Goal: Task Accomplishment & Management: Complete application form

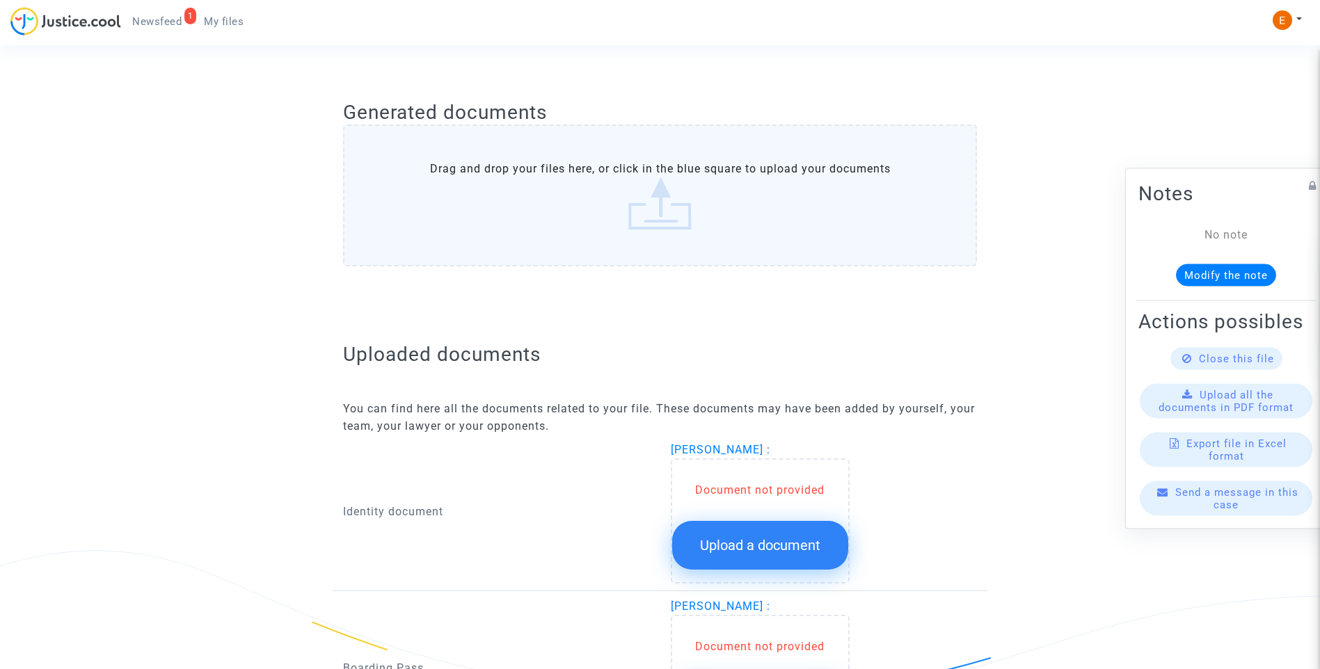
click at [777, 546] on span "Upload a document" at bounding box center [760, 545] width 120 height 17
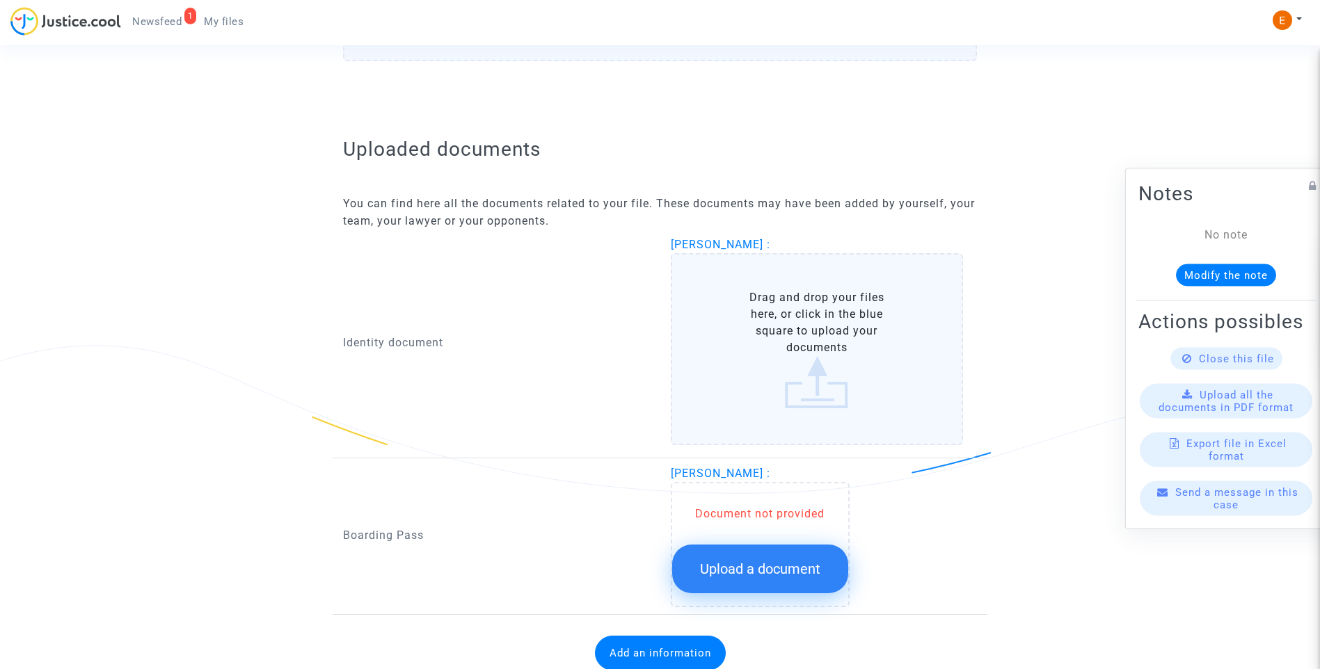
scroll to position [765, 0]
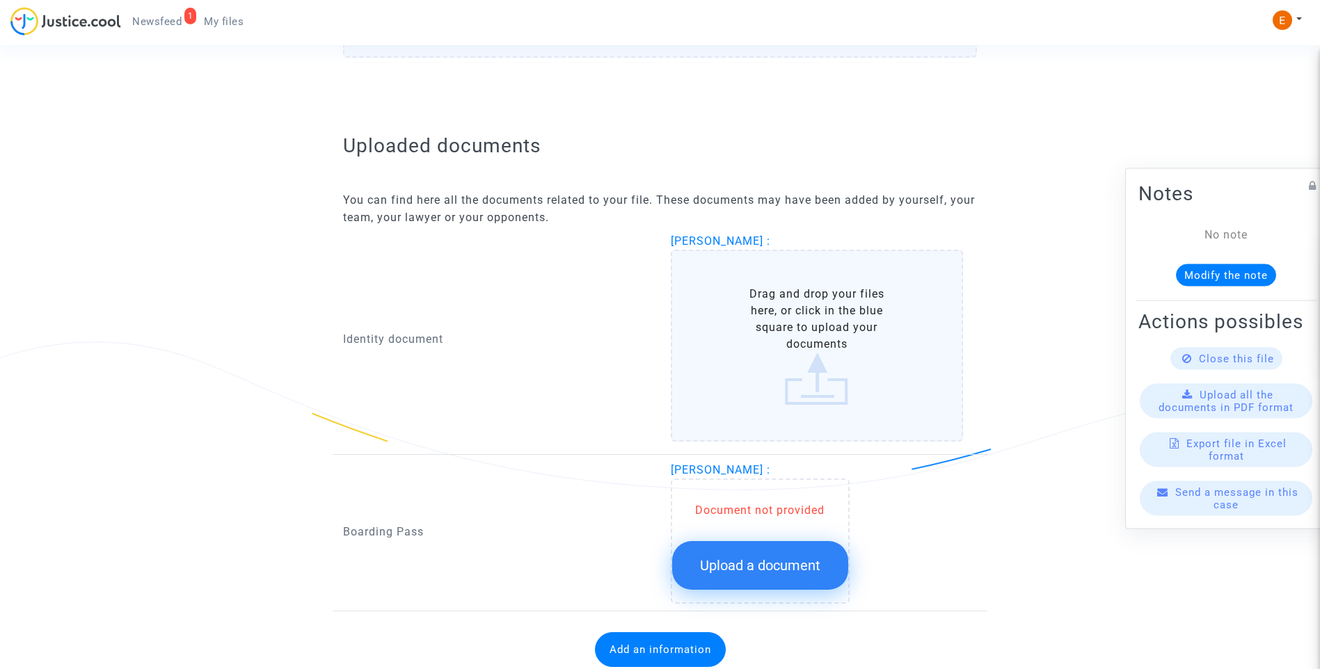
click at [804, 553] on button "Upload a document" at bounding box center [760, 565] width 176 height 49
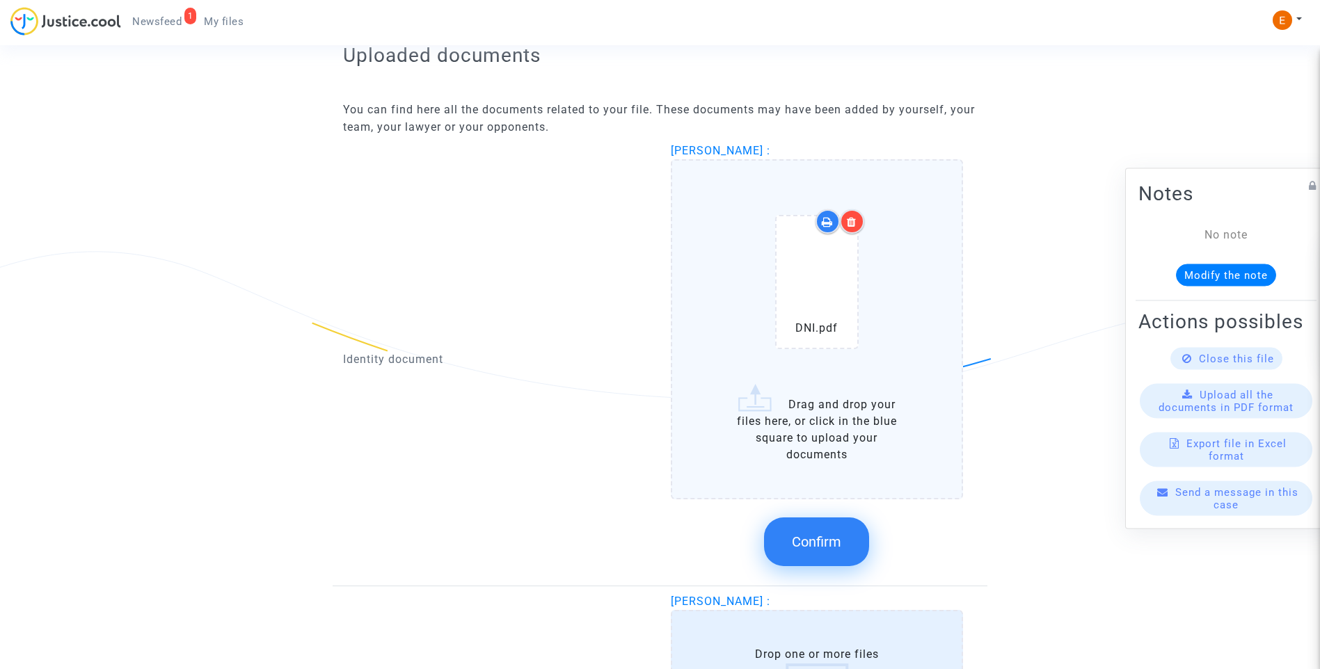
scroll to position [888, 0]
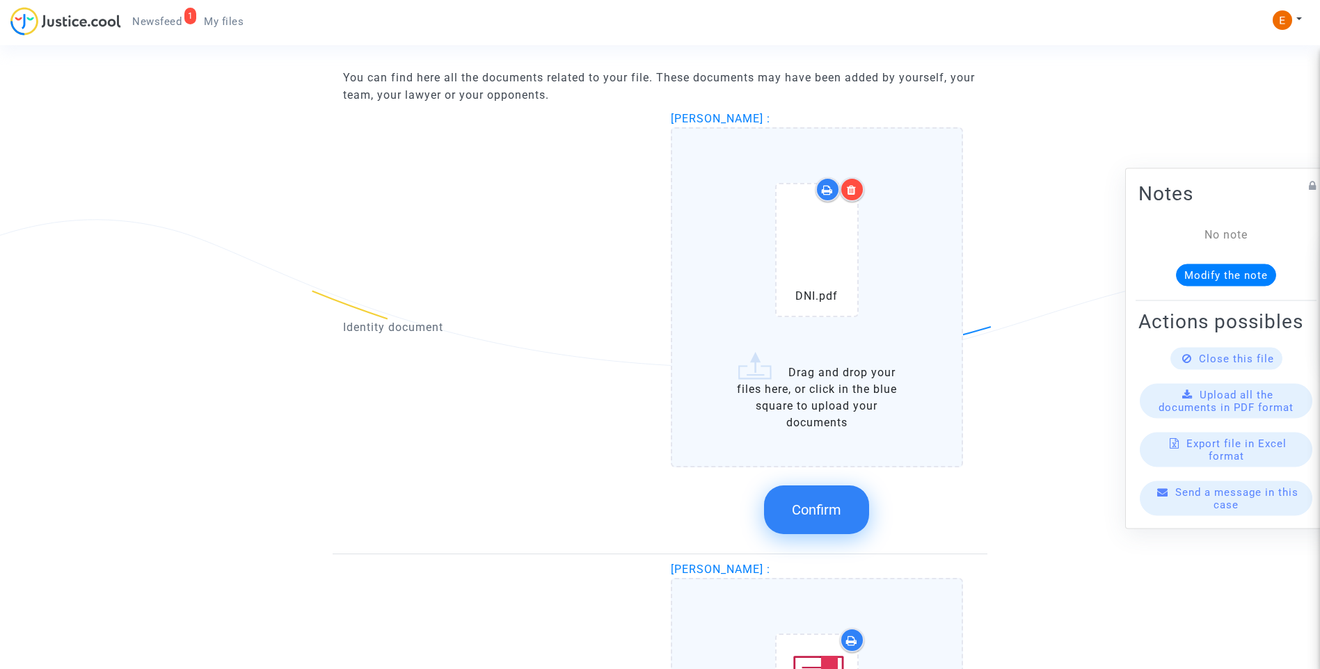
click at [820, 509] on span "Confirm" at bounding box center [816, 510] width 49 height 17
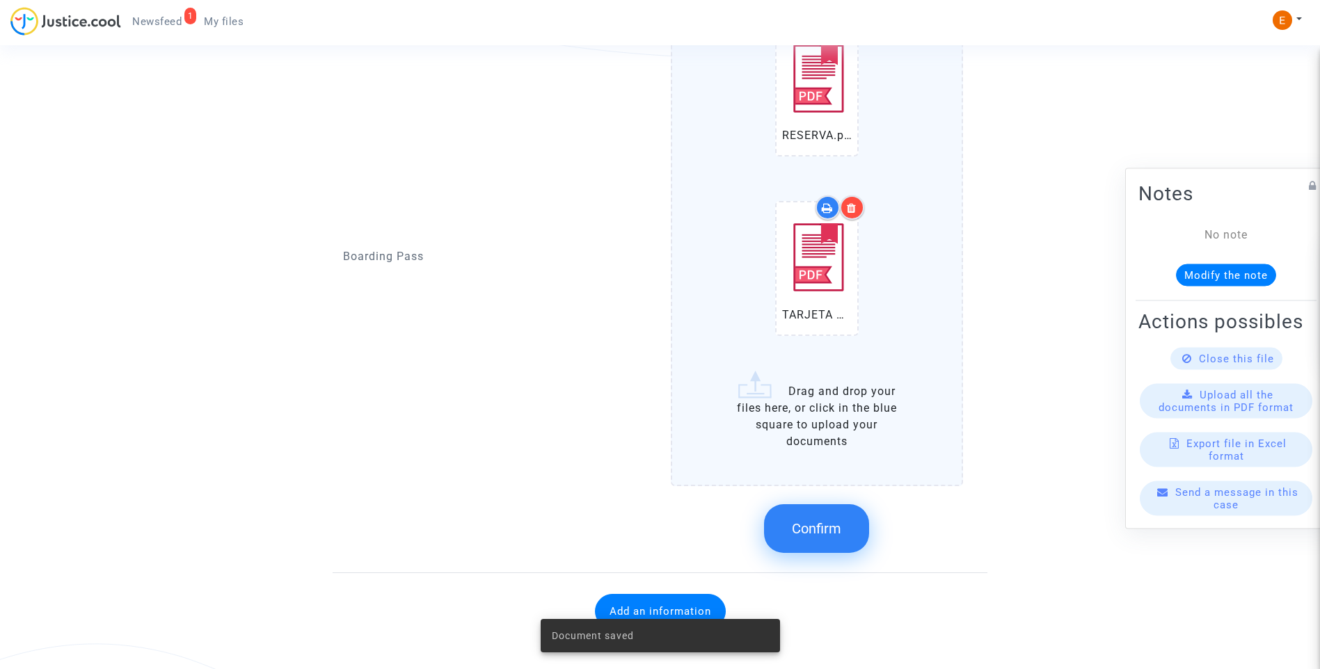
scroll to position [1207, 0]
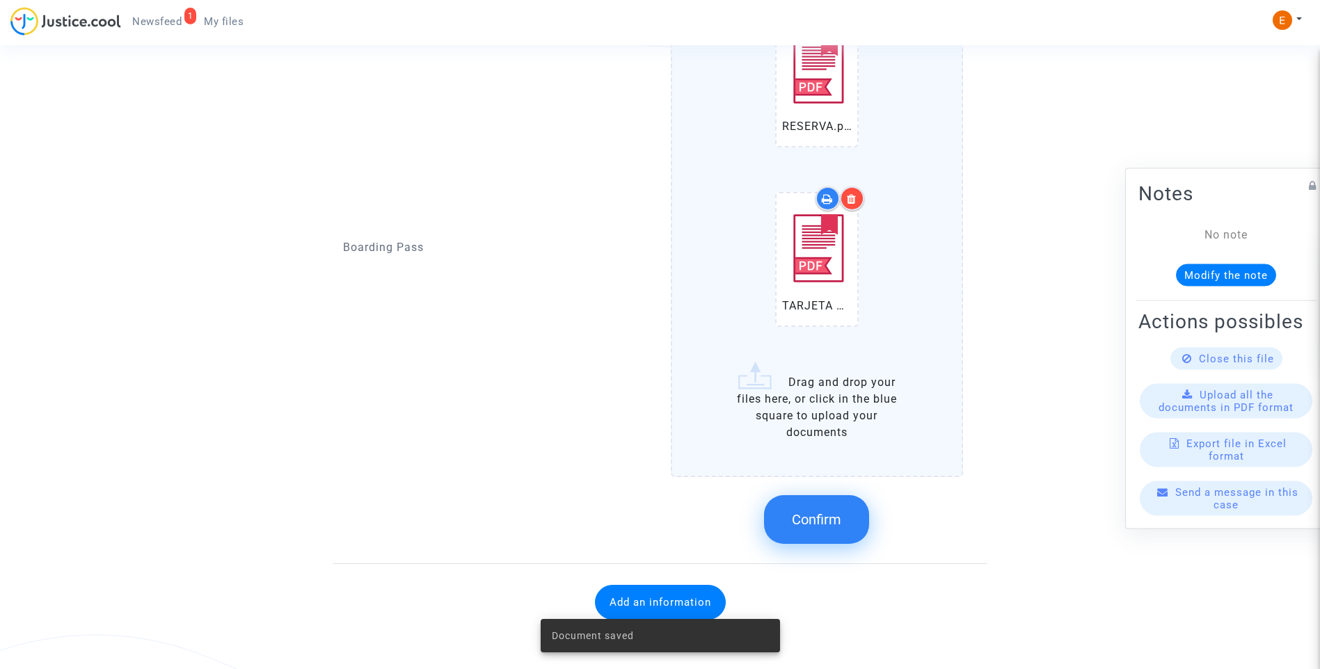
click at [830, 520] on span "Confirm" at bounding box center [816, 519] width 49 height 17
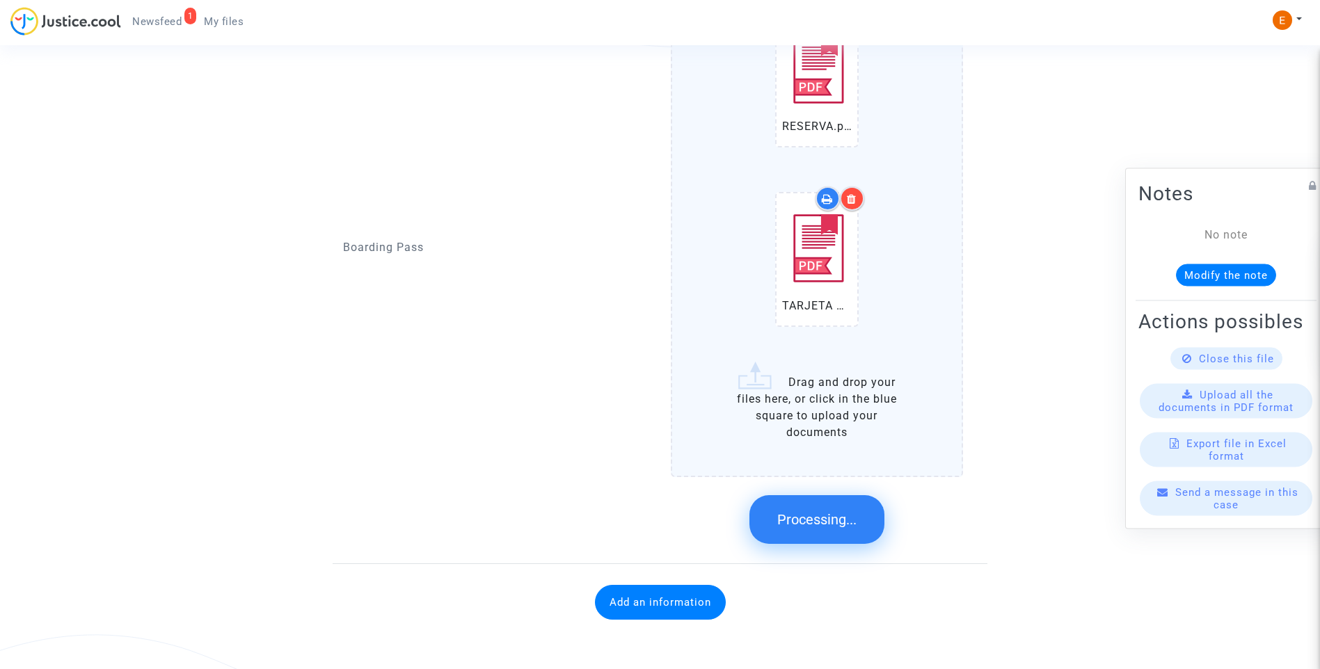
scroll to position [725, 0]
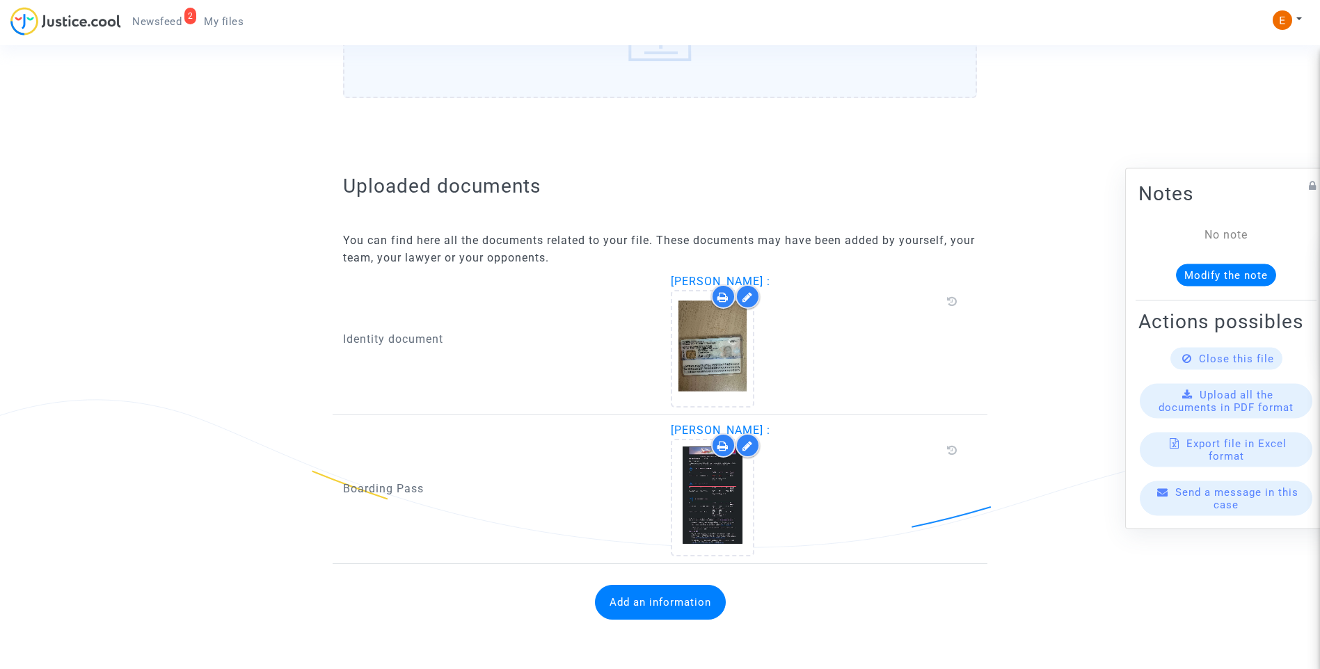
click at [662, 597] on button "Add an information" at bounding box center [660, 602] width 131 height 35
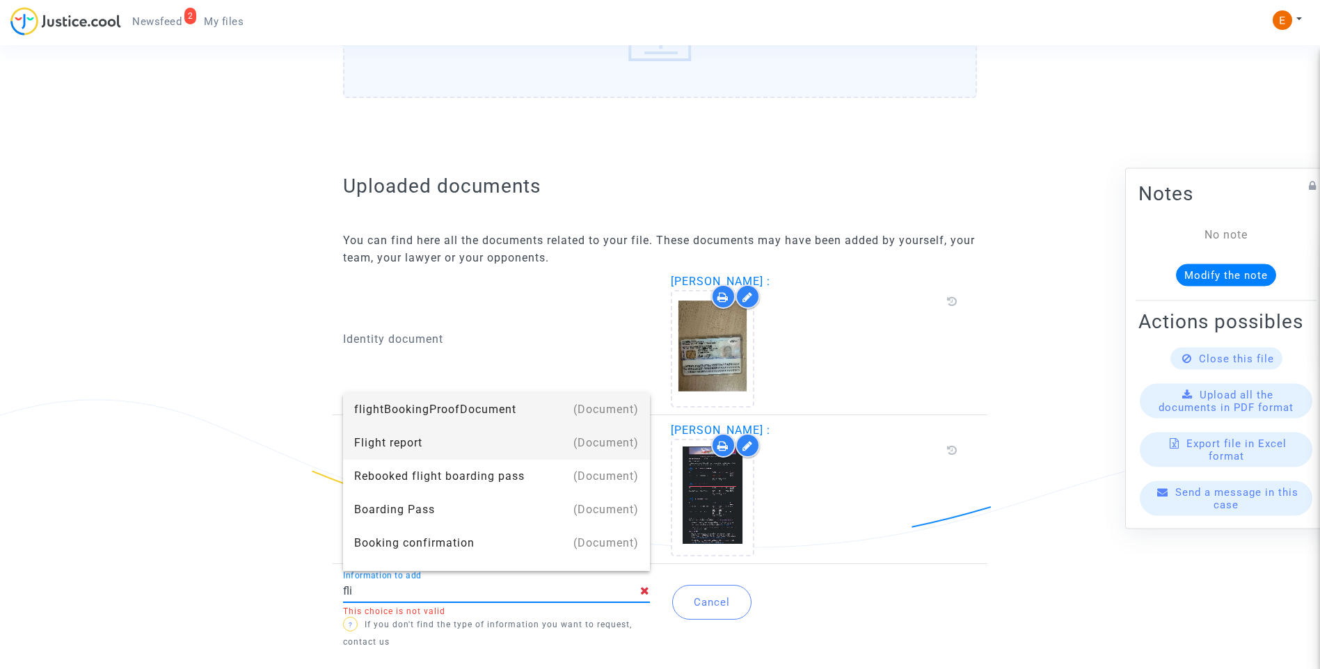
click at [461, 440] on div "Flight report" at bounding box center [496, 443] width 285 height 33
type input "Flight report"
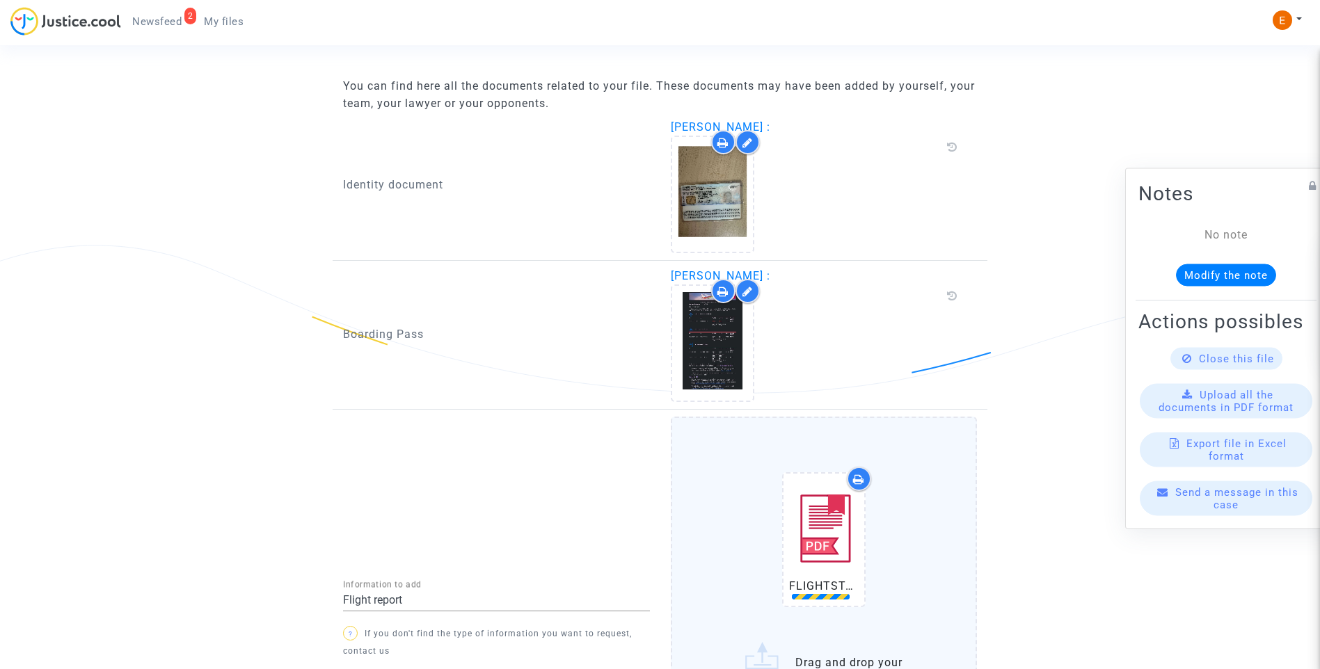
scroll to position [896, 0]
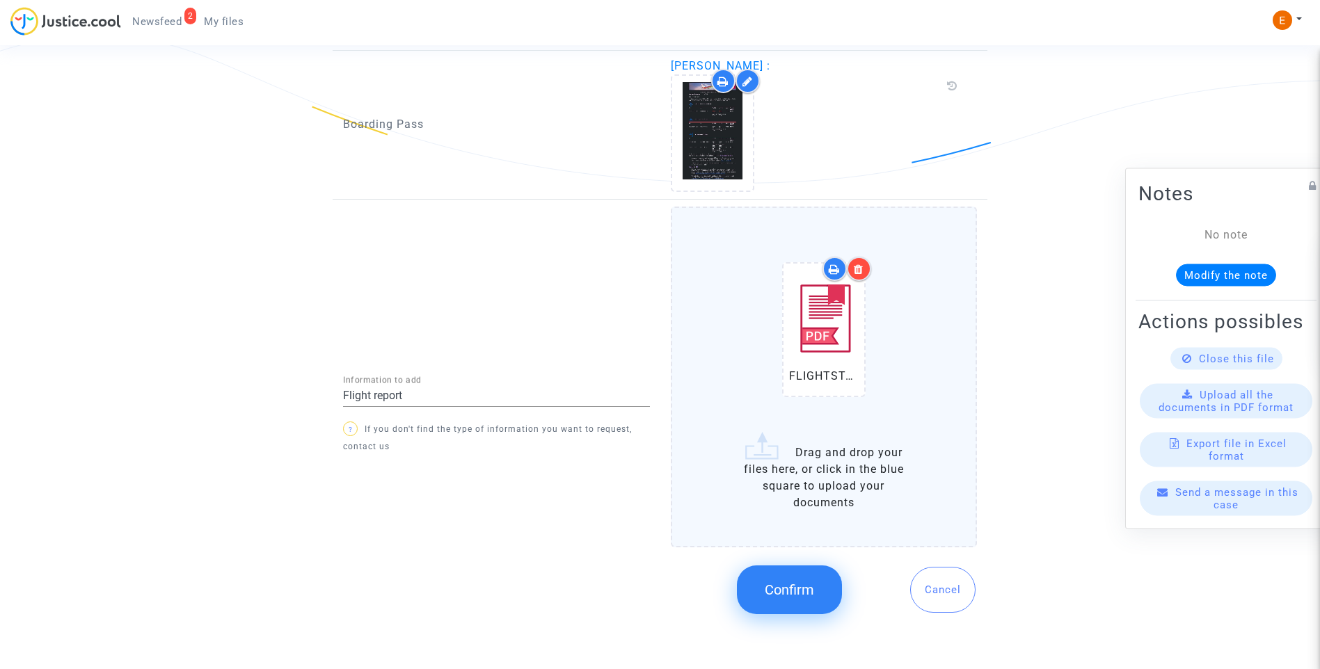
click at [813, 596] on span "Confirm" at bounding box center [789, 590] width 49 height 17
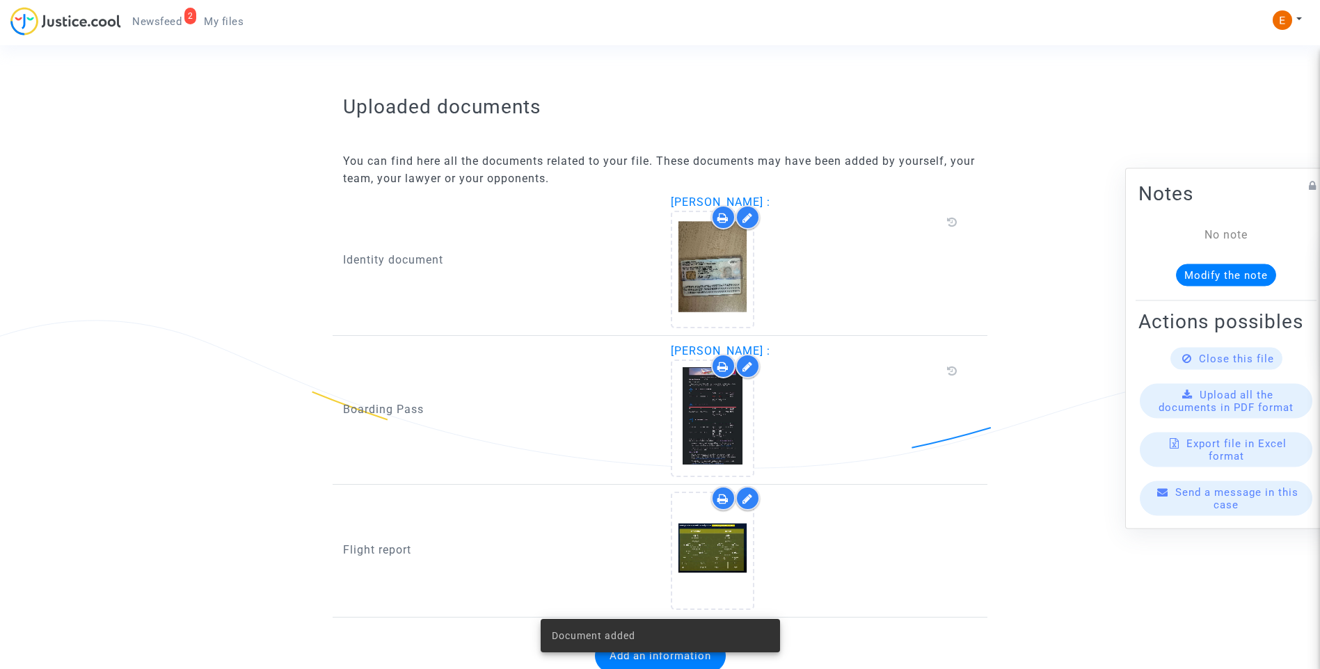
scroll to position [841, 0]
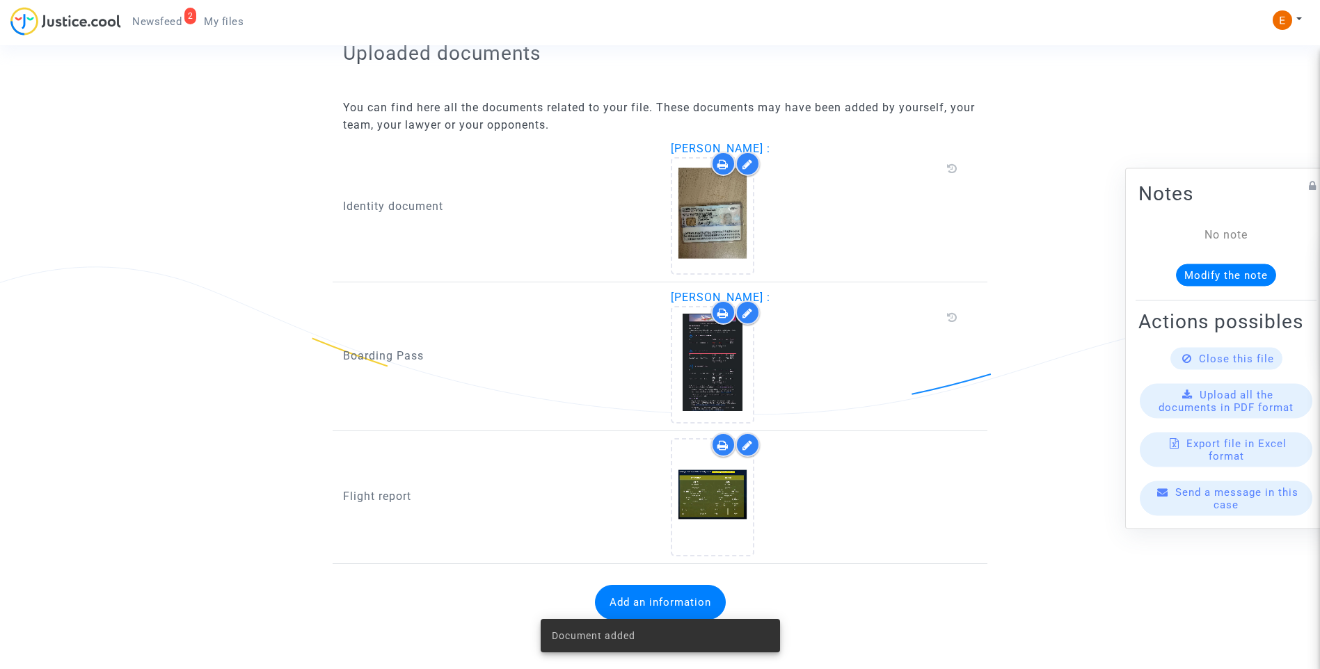
click at [173, 23] on span "Newsfeed" at bounding box center [156, 21] width 49 height 13
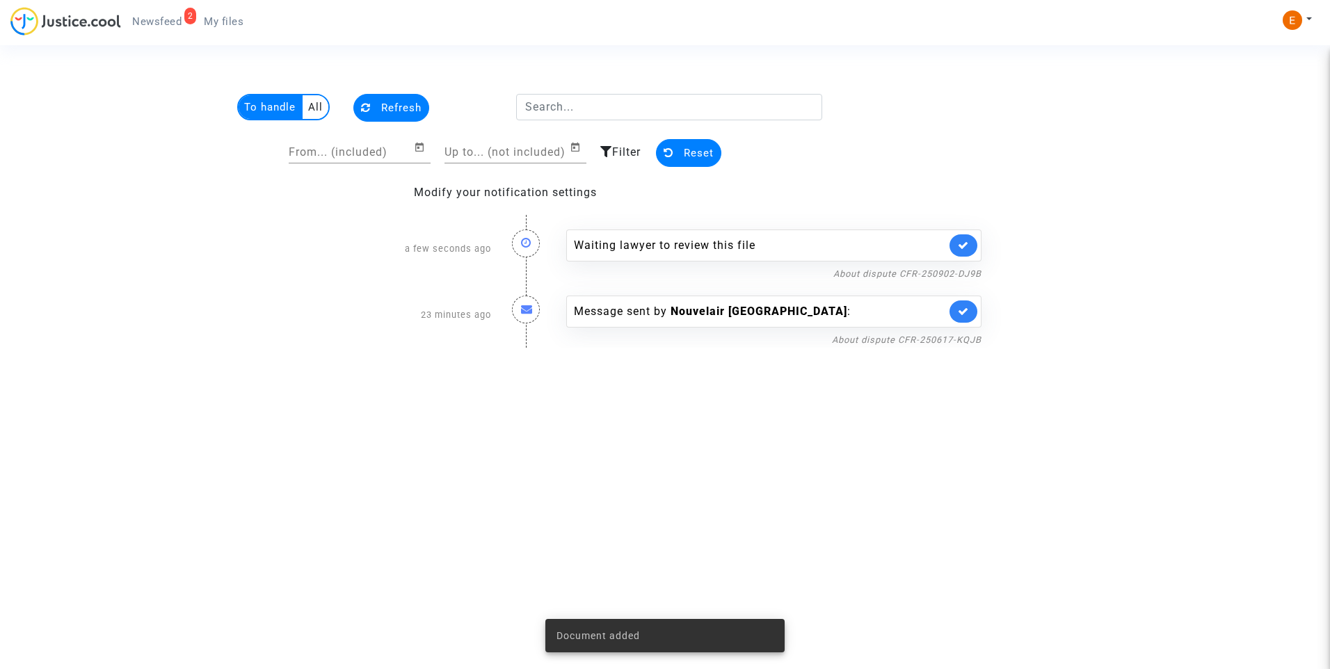
click at [971, 246] on link at bounding box center [964, 245] width 28 height 22
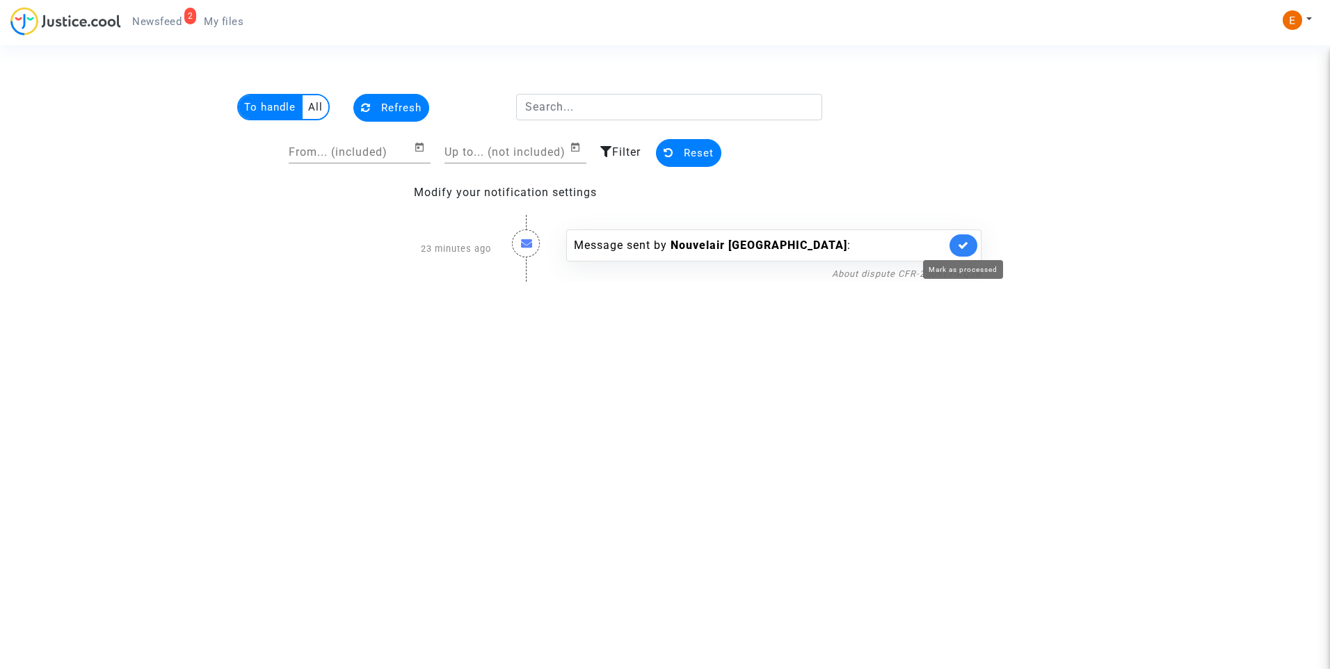
click at [966, 246] on icon at bounding box center [963, 245] width 11 height 10
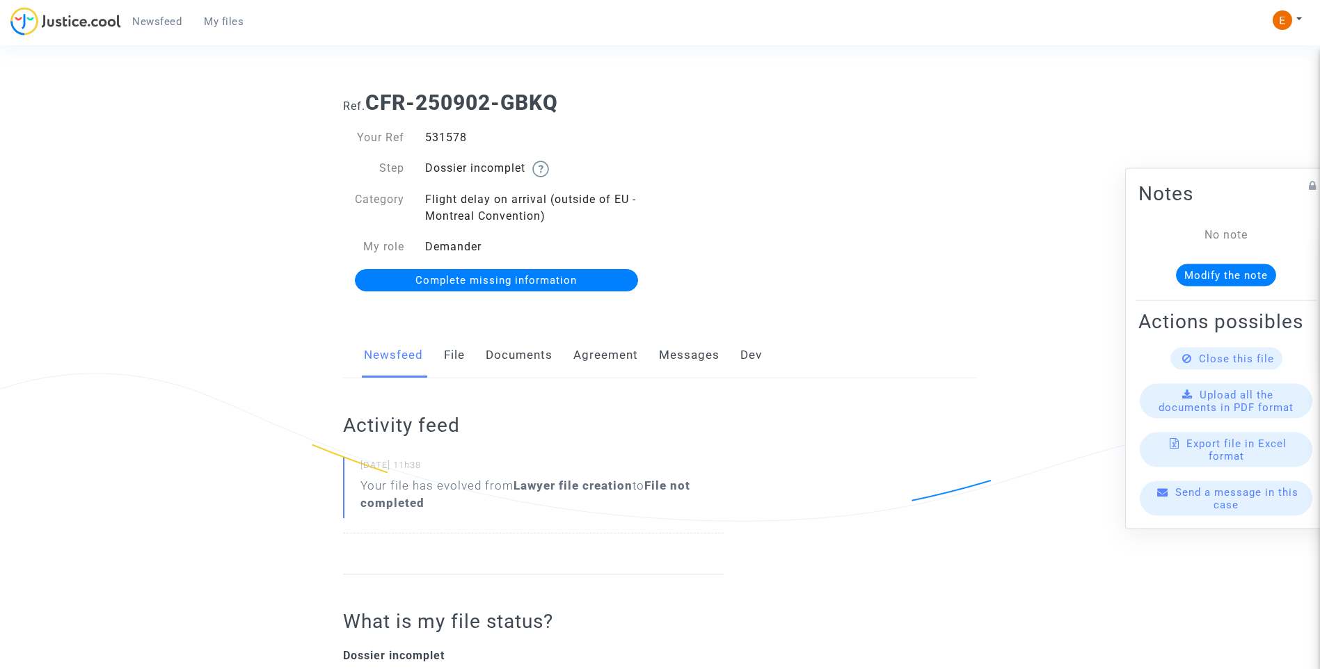
click at [535, 356] on link "Documents" at bounding box center [519, 356] width 67 height 46
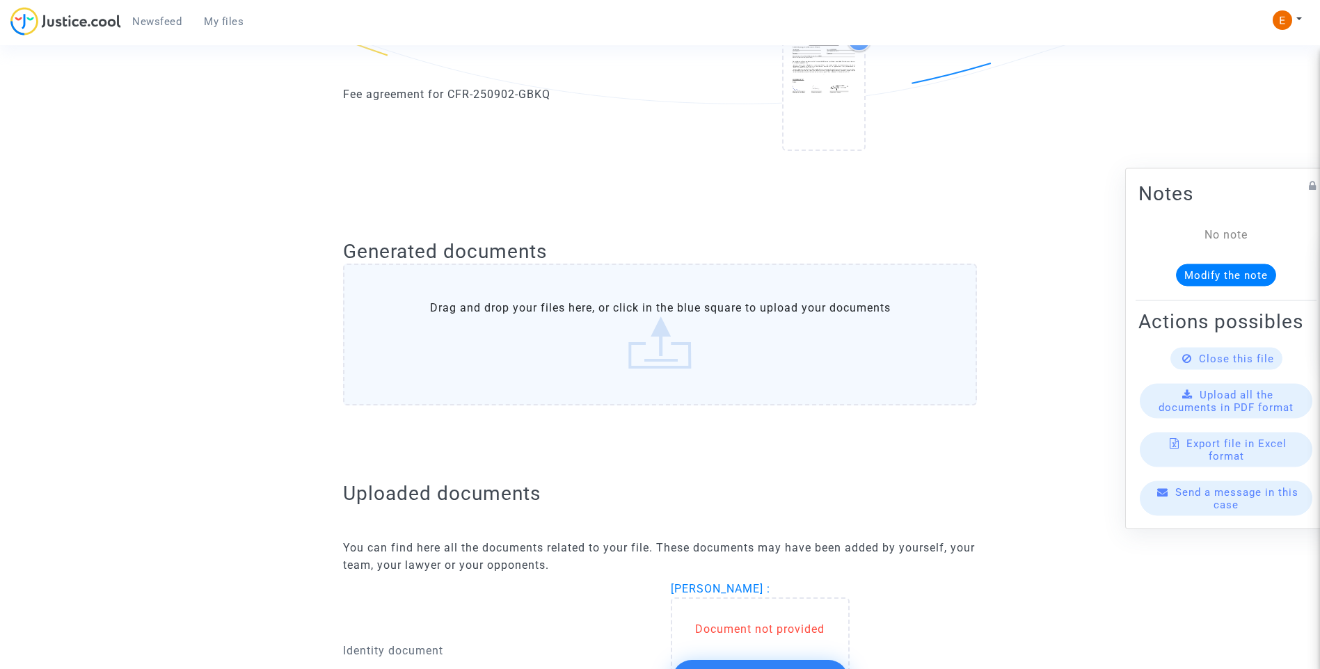
scroll to position [740, 0]
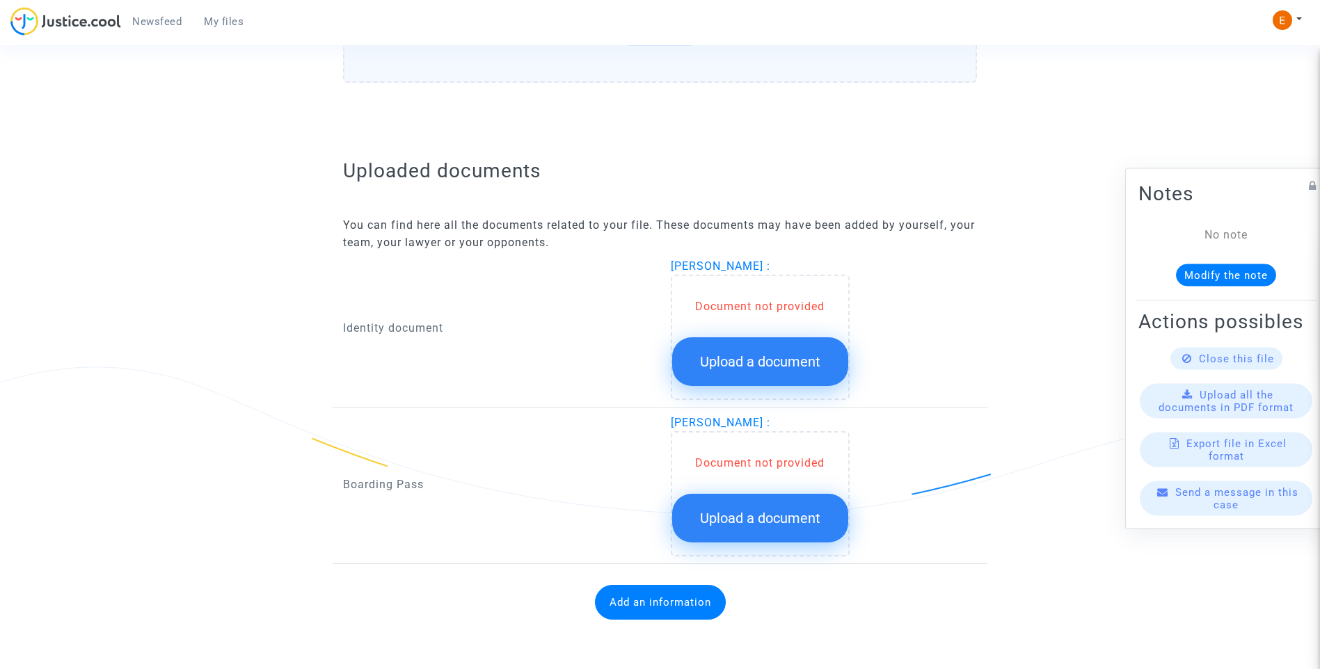
click at [730, 350] on button "Upload a document" at bounding box center [760, 361] width 176 height 49
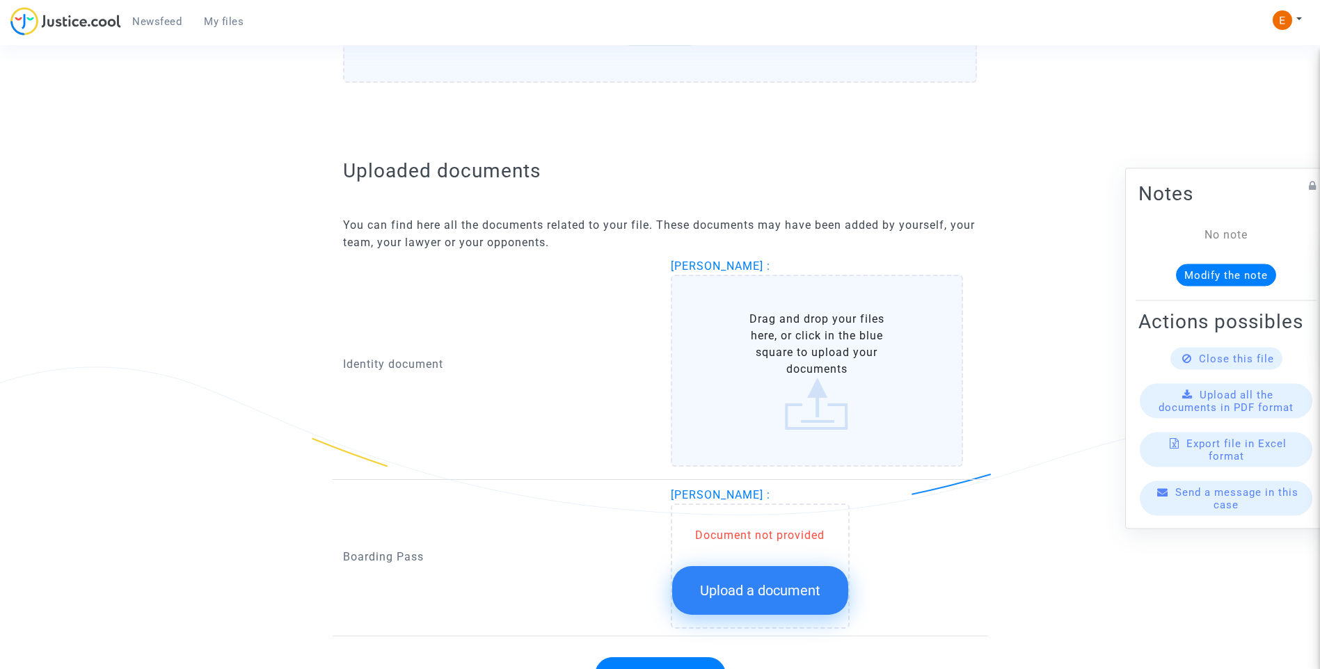
click at [810, 614] on button "Upload a document" at bounding box center [760, 590] width 176 height 49
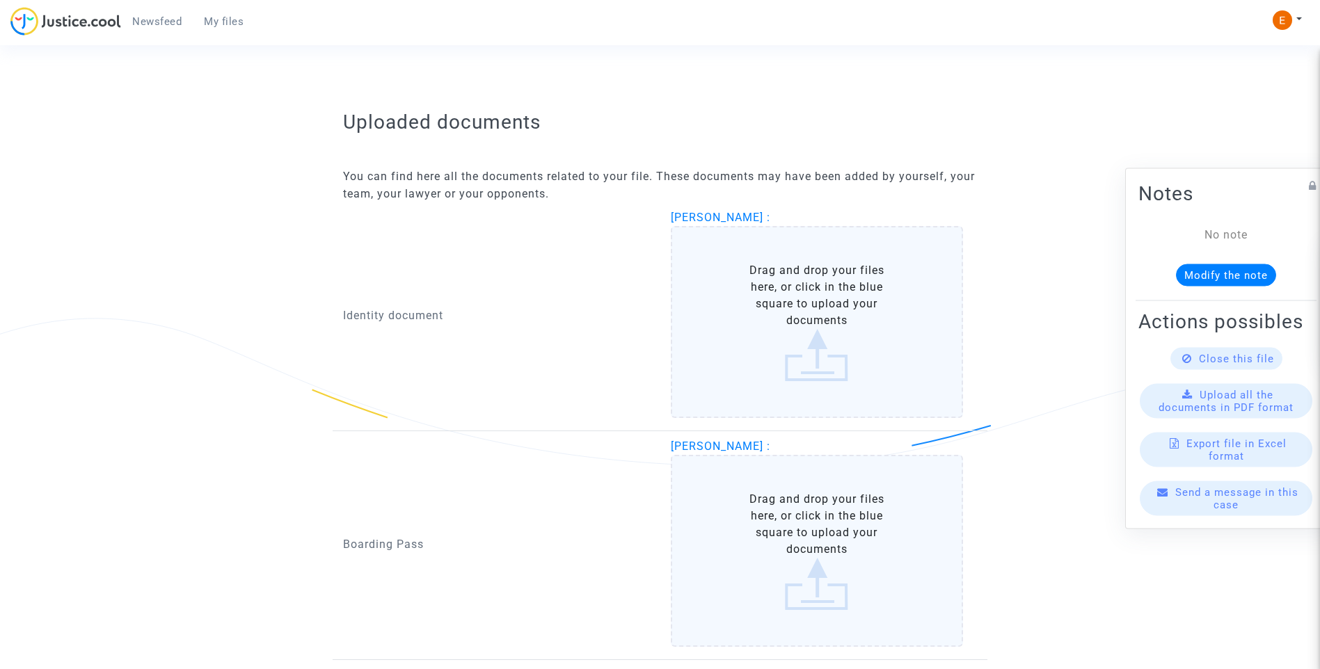
scroll to position [810, 0]
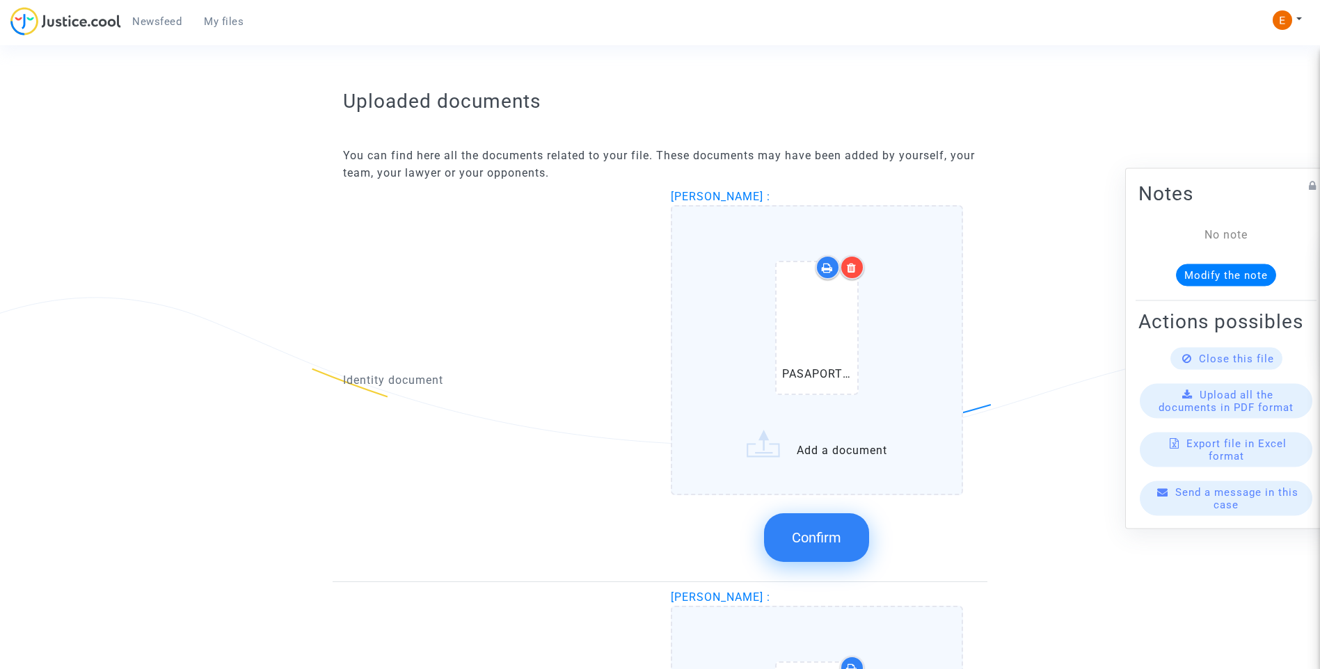
click at [839, 546] on span "Confirm" at bounding box center [816, 538] width 49 height 17
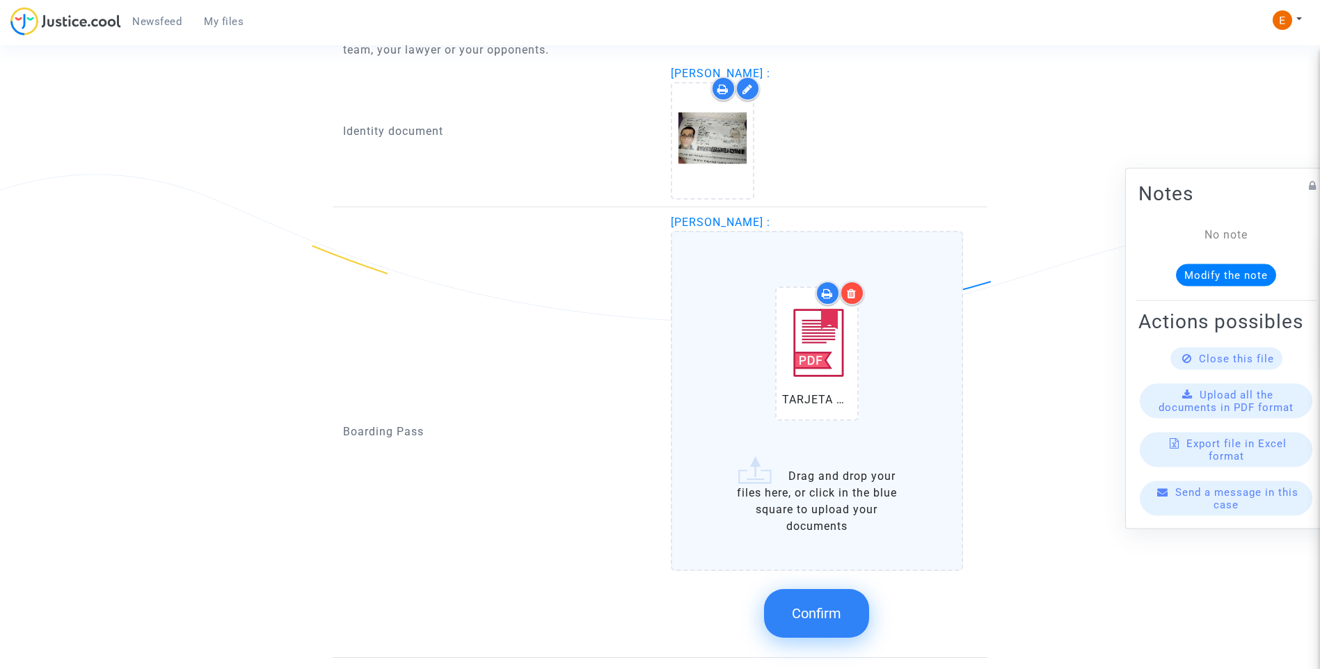
scroll to position [949, 0]
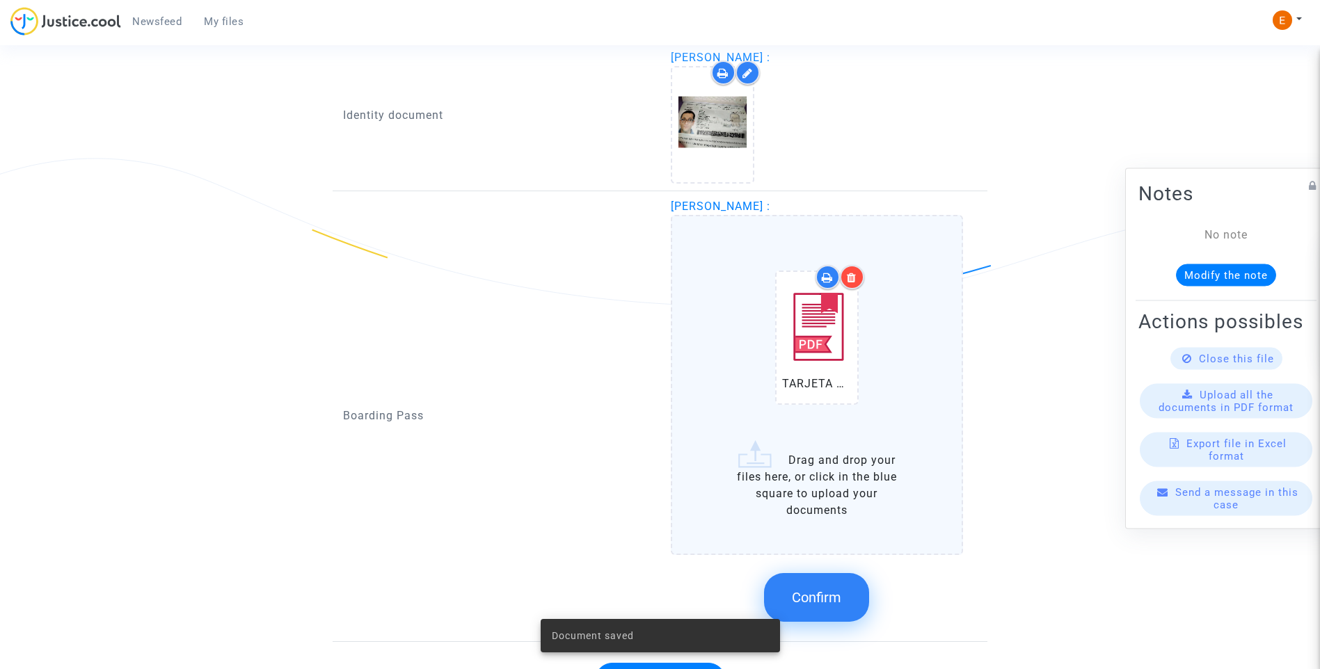
click at [813, 598] on span "Confirm" at bounding box center [816, 597] width 49 height 17
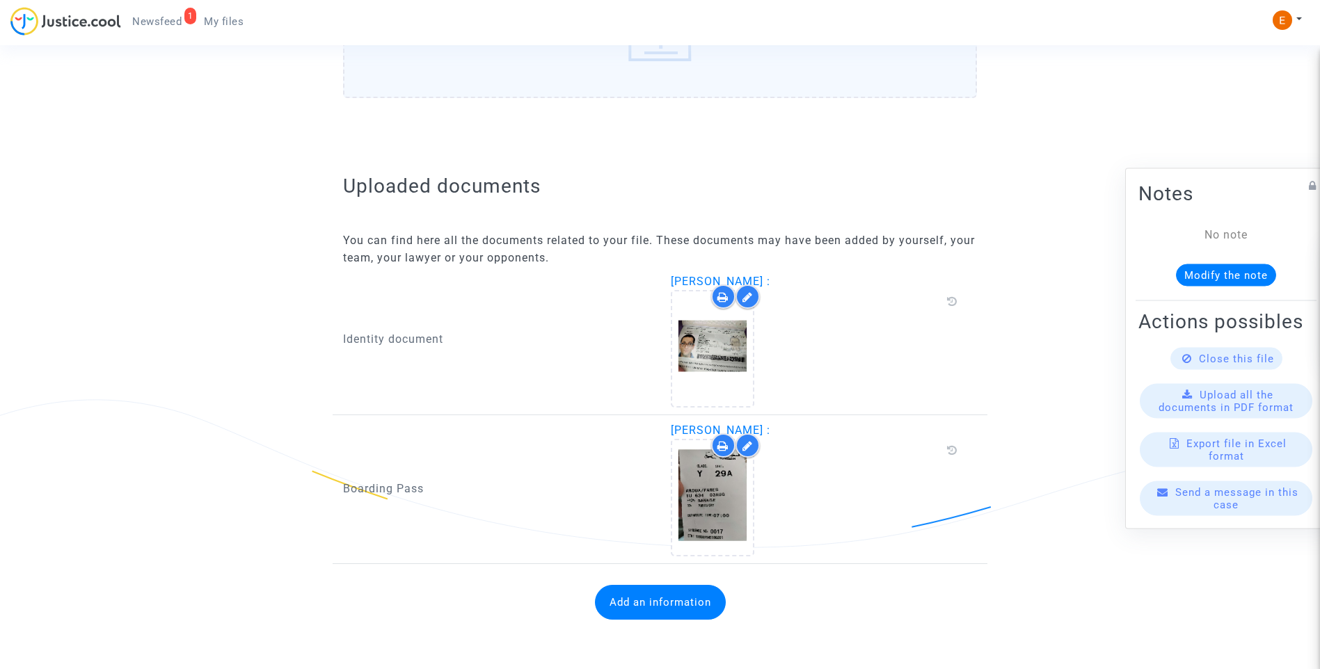
click at [681, 594] on button "Add an information" at bounding box center [660, 602] width 131 height 35
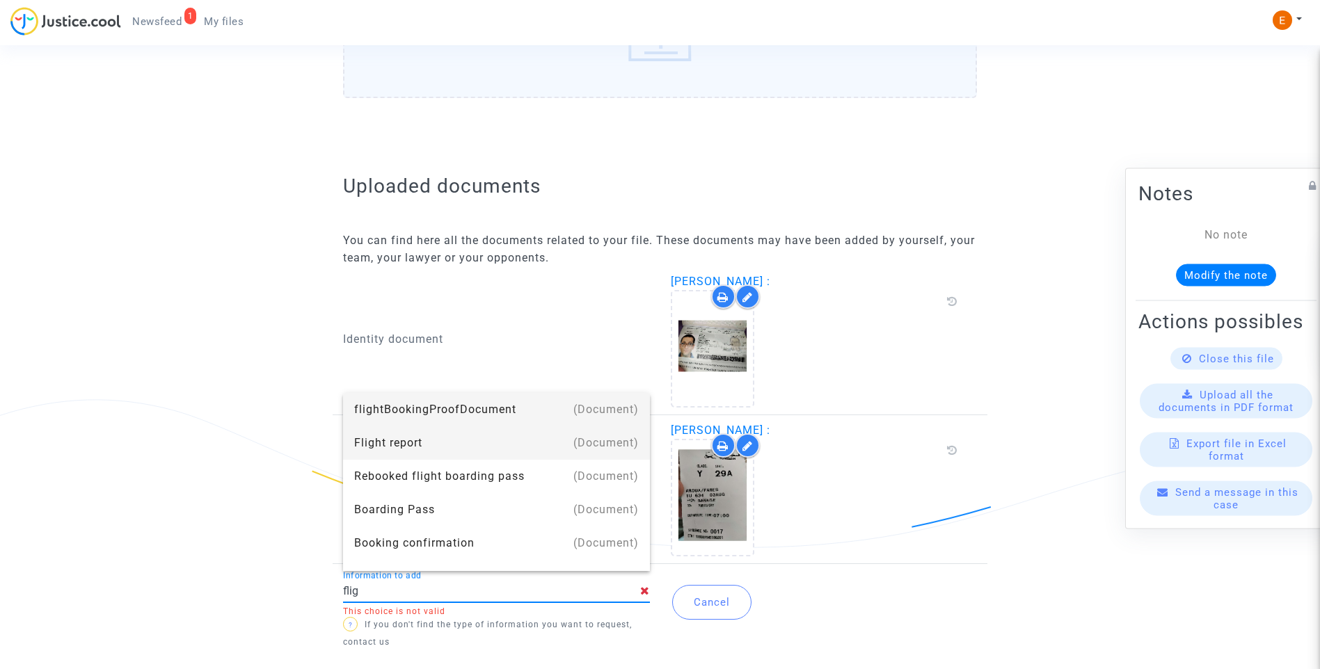
click at [405, 441] on div "Flight report" at bounding box center [496, 443] width 285 height 33
type input "Flight report"
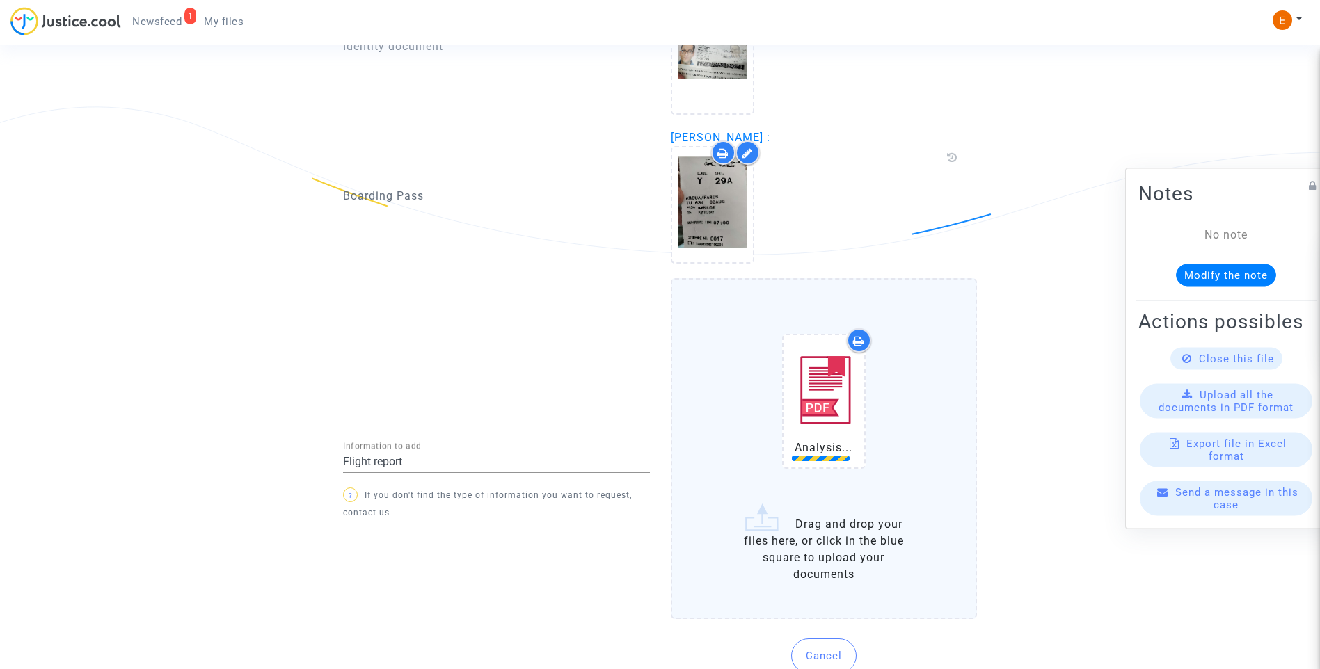
scroll to position [1035, 0]
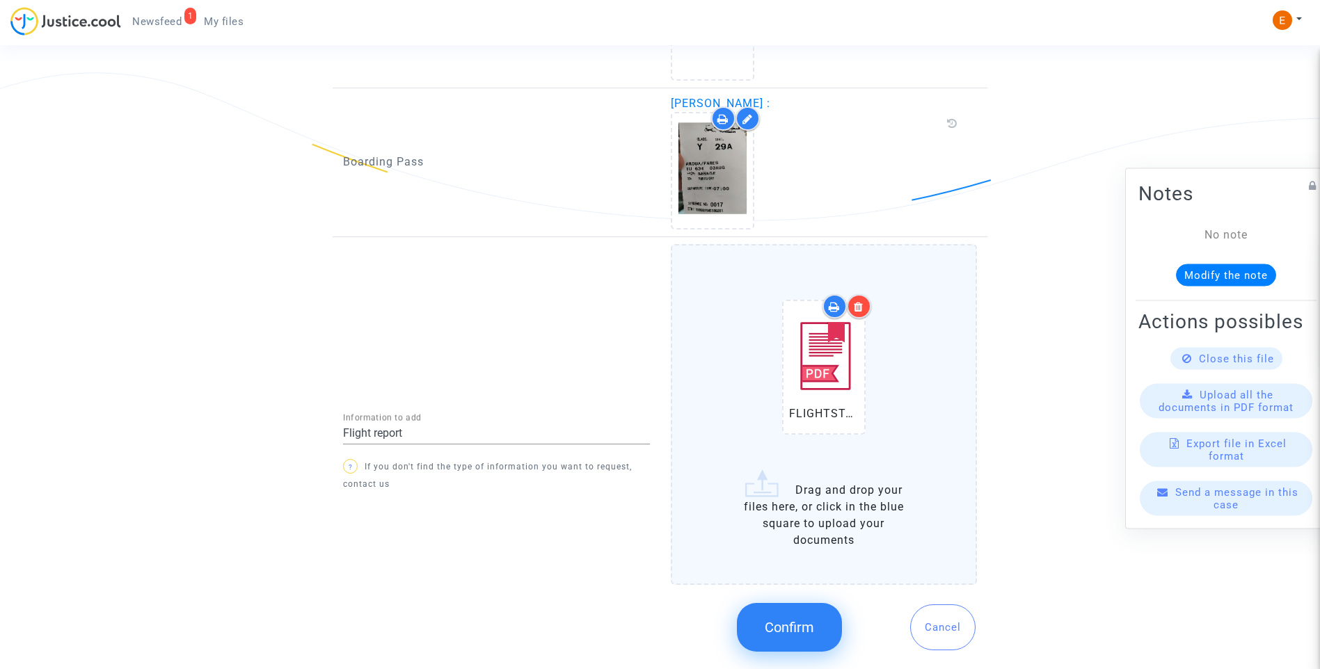
click at [790, 621] on span "Confirm" at bounding box center [789, 627] width 49 height 17
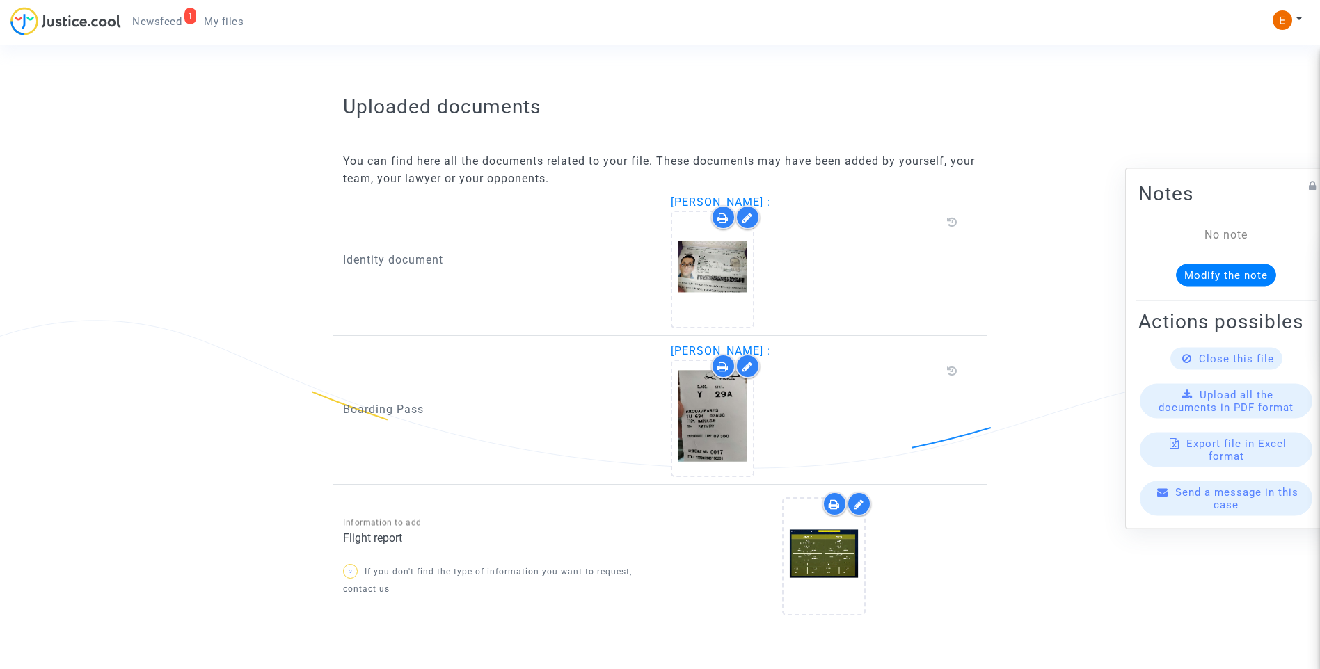
scroll to position [841, 0]
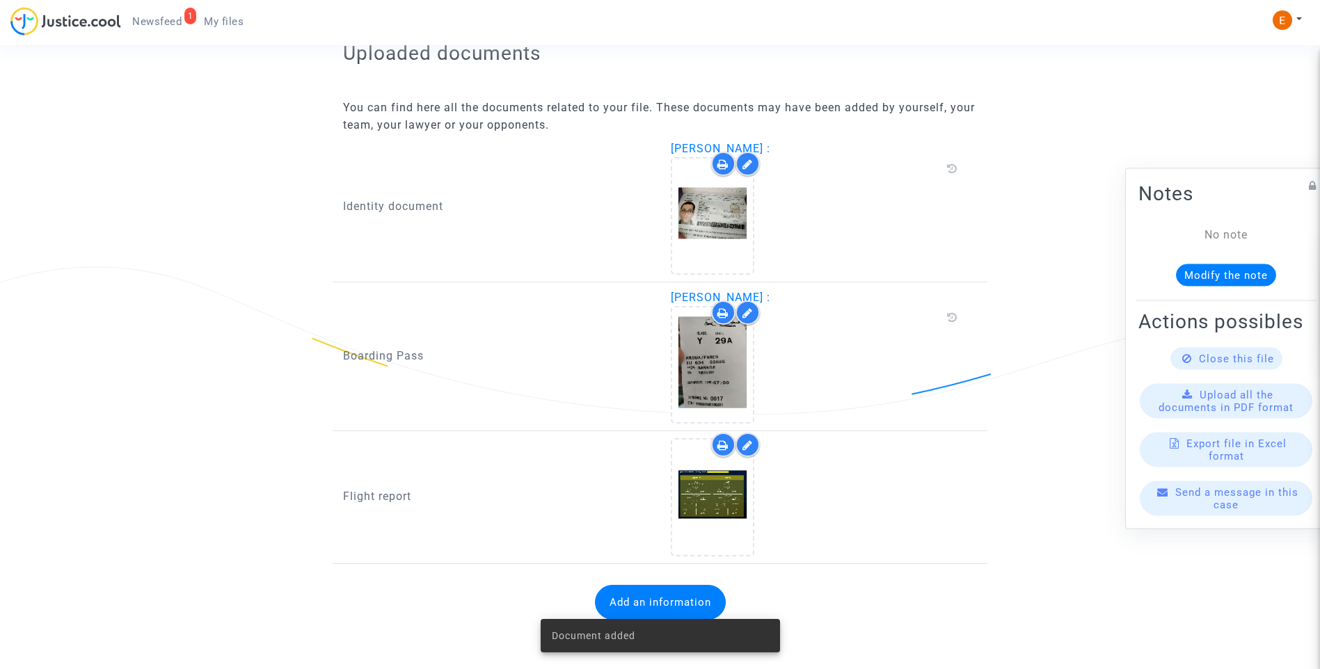
click at [166, 19] on span "Newsfeed" at bounding box center [156, 21] width 49 height 13
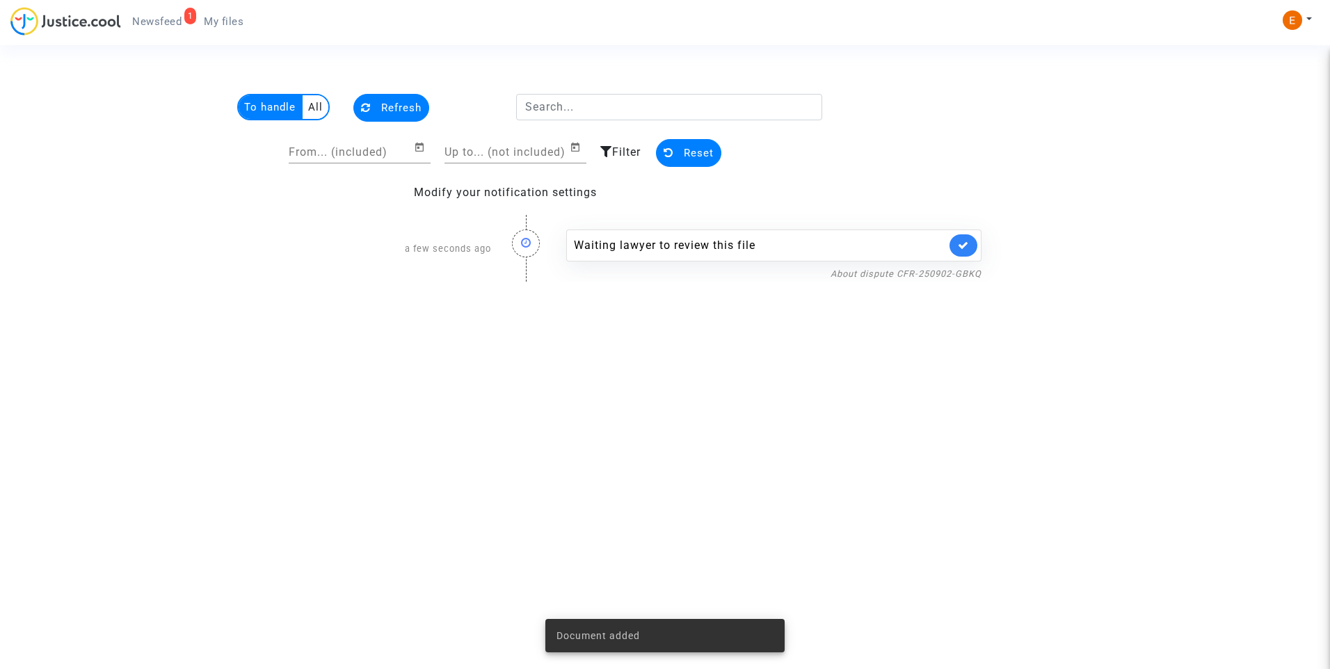
click at [959, 246] on icon at bounding box center [963, 245] width 11 height 10
